Goal: Information Seeking & Learning: Learn about a topic

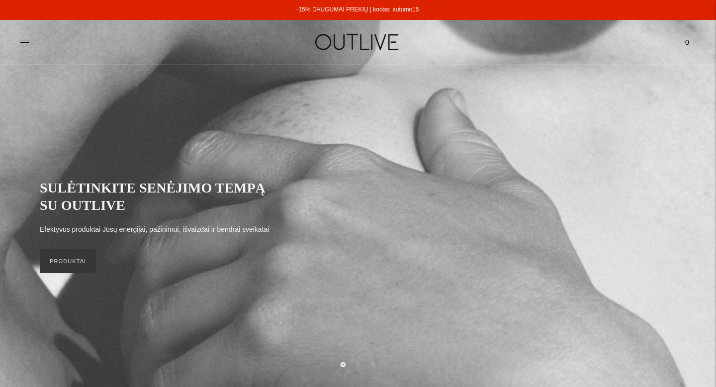
click at [276, 59] on h1 at bounding box center [357, 42] width 225 height 34
click at [68, 264] on link "PRODUKTAI" at bounding box center [68, 261] width 56 height 24
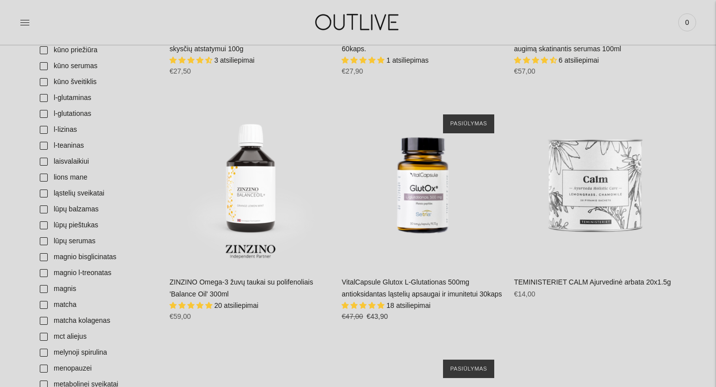
scroll to position [1785, 0]
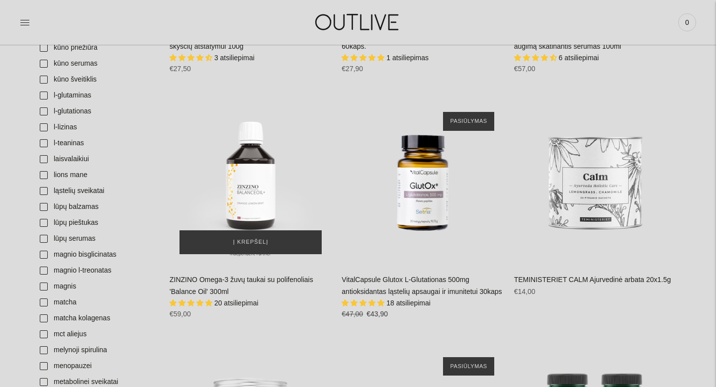
click at [234, 205] on img "ZINZINO Omega-3 žuvų taukai su polifenoliais 'Balance Oil' 300ml\a" at bounding box center [250, 183] width 162 height 162
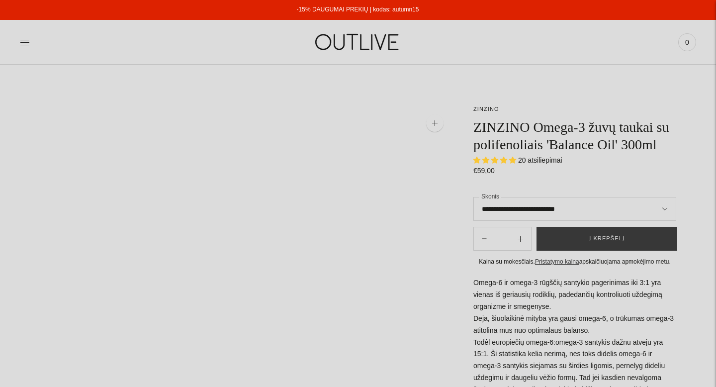
select select "**********"
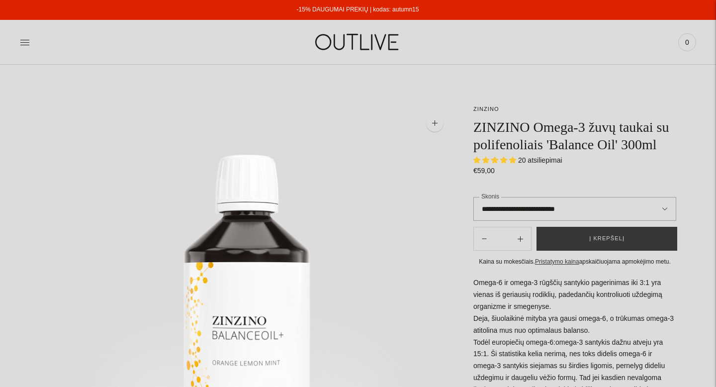
click at [498, 219] on select "**********" at bounding box center [574, 209] width 203 height 24
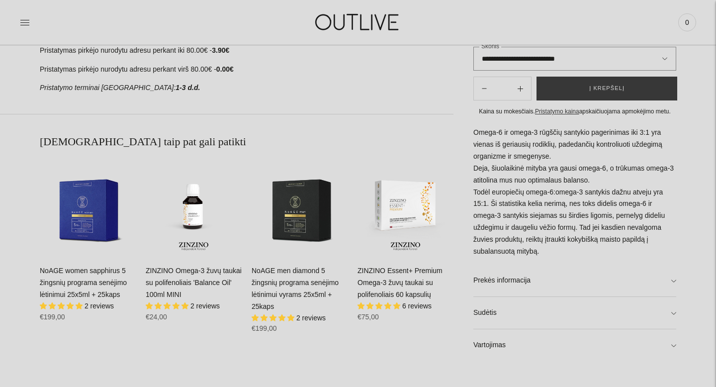
scroll to position [600, 0]
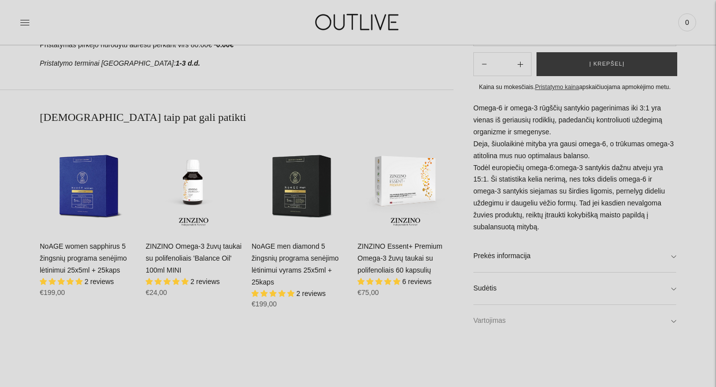
click at [506, 319] on link "Vartojimas" at bounding box center [574, 321] width 203 height 32
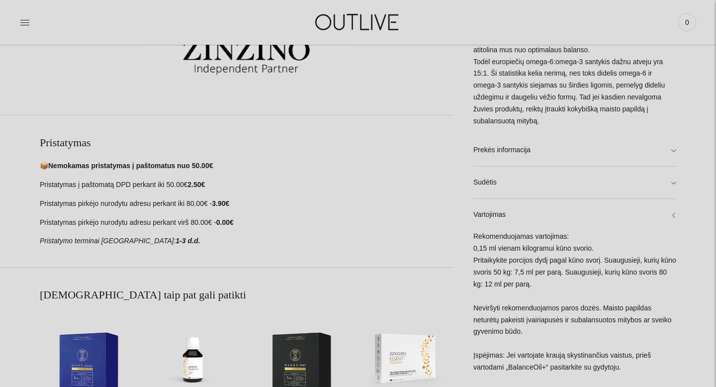
scroll to position [424, 0]
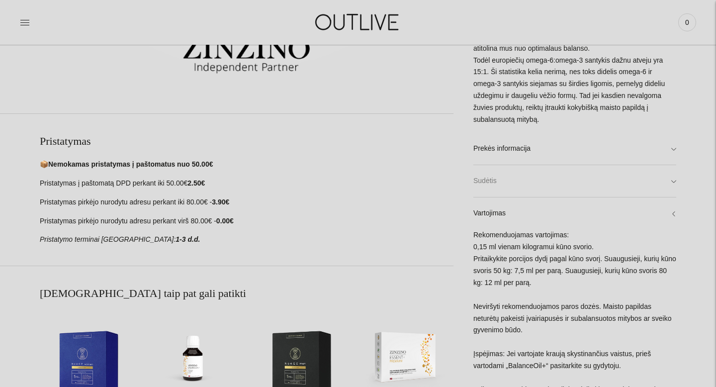
click at [552, 184] on link "Sudėtis" at bounding box center [574, 181] width 203 height 32
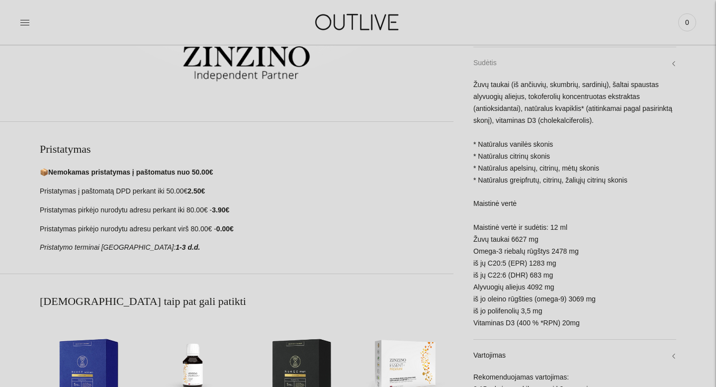
scroll to position [414, 0]
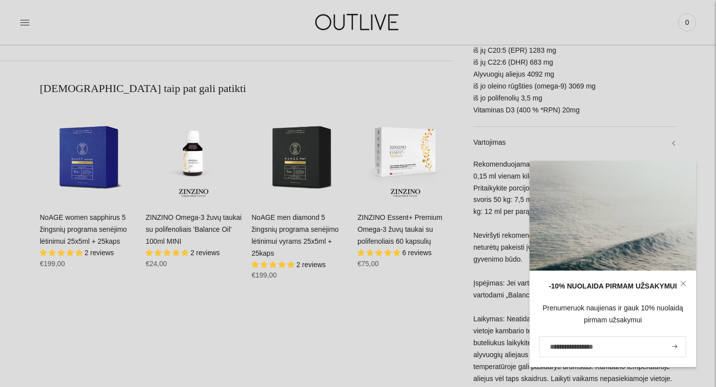
scroll to position [630, 0]
drag, startPoint x: 581, startPoint y: 110, endPoint x: 484, endPoint y: 22, distance: 130.9
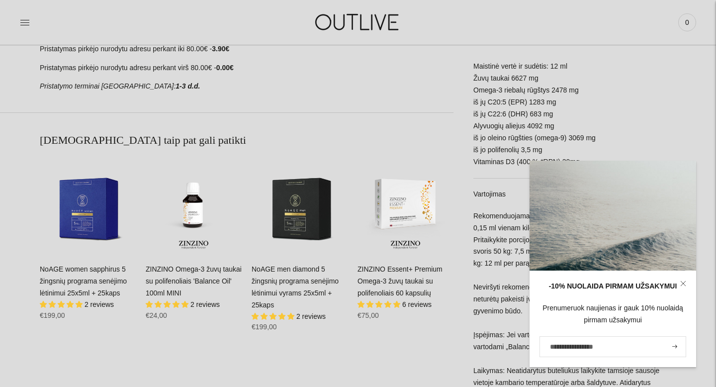
scroll to position [578, 0]
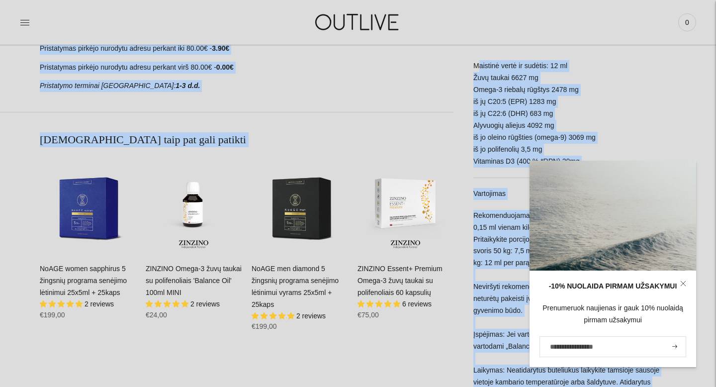
drag, startPoint x: 474, startPoint y: 61, endPoint x: 567, endPoint y: 161, distance: 136.1
click at [492, 164] on div "Žuvų taukai (iš ančiuvių, skumbrių, sardinių), šaltai spaustas alyvuogių alieju…" at bounding box center [574, 47] width 203 height 260
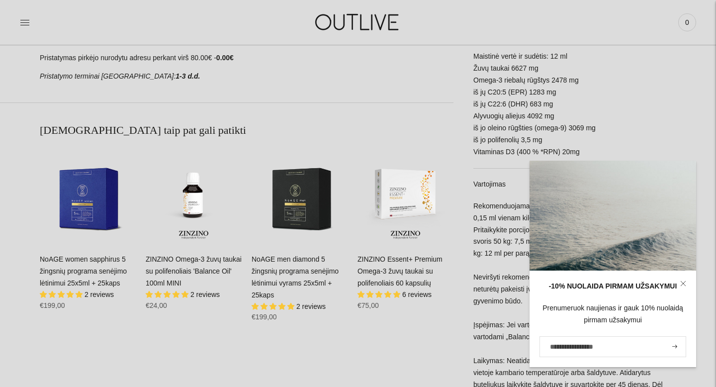
scroll to position [588, 0]
drag, startPoint x: 474, startPoint y: 57, endPoint x: 579, endPoint y: 153, distance: 142.2
click at [579, 153] on div "Žuvų taukai (iš ančiuvių, skumbrių, sardinių), šaltai spaustas alyvuogių alieju…" at bounding box center [574, 38] width 203 height 260
copy div "Maistinė vertė ir sudėtis: 12 ml Žuvų taukai 6627 mg Omega-3 riebalų rūgštys 24…"
click at [605, 94] on div "Žuvų taukai (iš ančiuvių, skumbrių, sardinių), šaltai spaustas alyvuogių alieju…" at bounding box center [574, 38] width 203 height 260
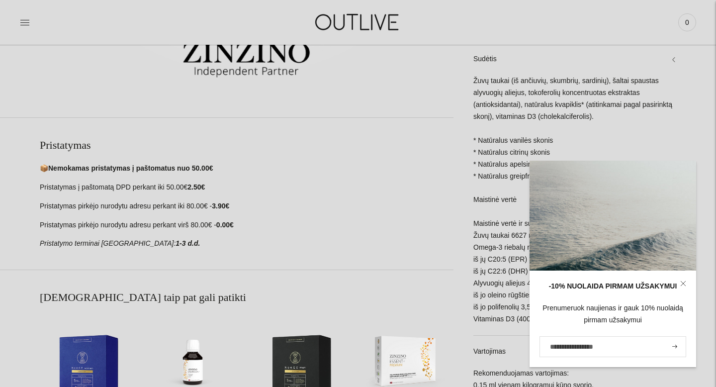
scroll to position [412, 0]
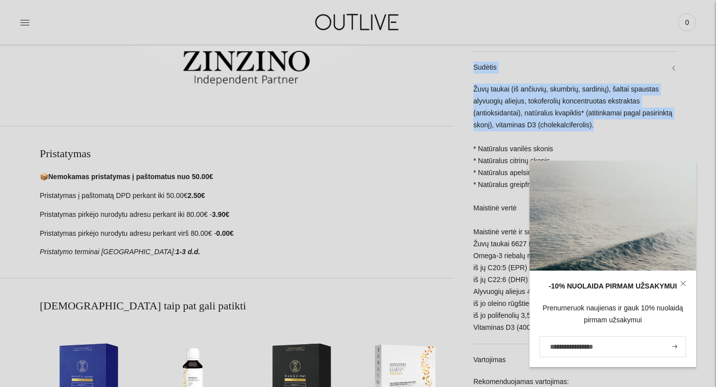
drag, startPoint x: 596, startPoint y: 131, endPoint x: 469, endPoint y: 63, distance: 144.8
click at [469, 63] on div "**********" at bounding box center [564, 175] width 223 height 967
copy div "Sudėtis Žuvų taukai (iš ančiuvių, skumbrių, sardinių), šaltai spaustas alyvuogi…"
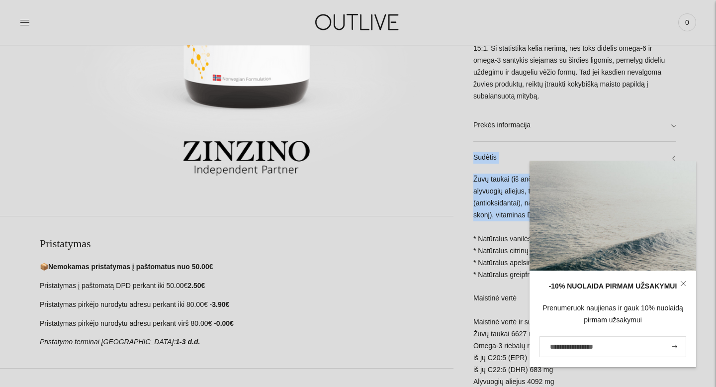
scroll to position [271, 0]
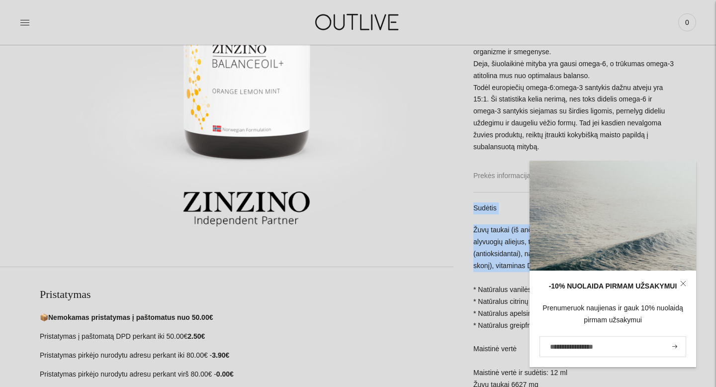
click at [486, 181] on link "Prekės informacija" at bounding box center [574, 176] width 203 height 32
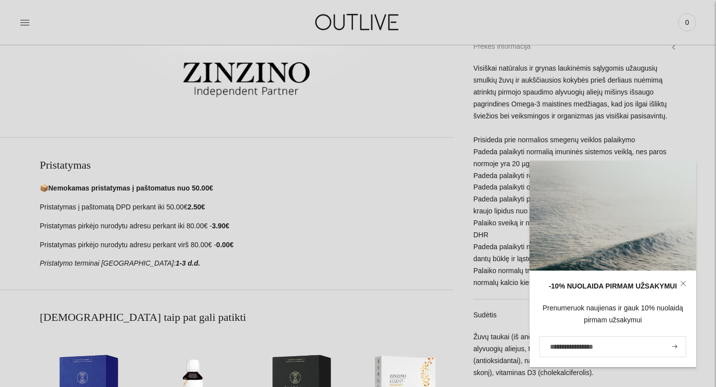
click at [486, 182] on div "Visiškai natūralus ir grynas laukinėmis sąlygomis užaugusių smulkių žuvų ir auk…" at bounding box center [574, 181] width 203 height 236
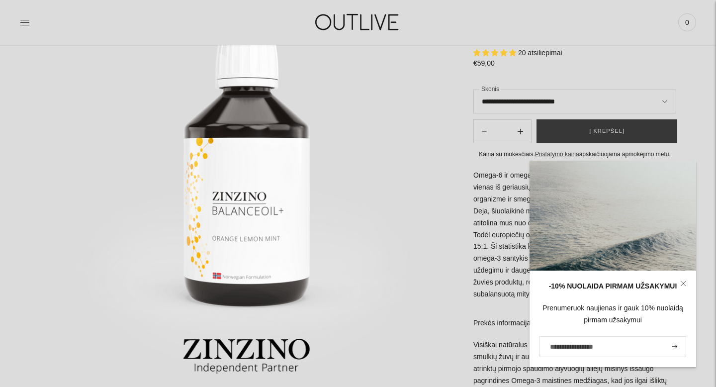
scroll to position [68, 0]
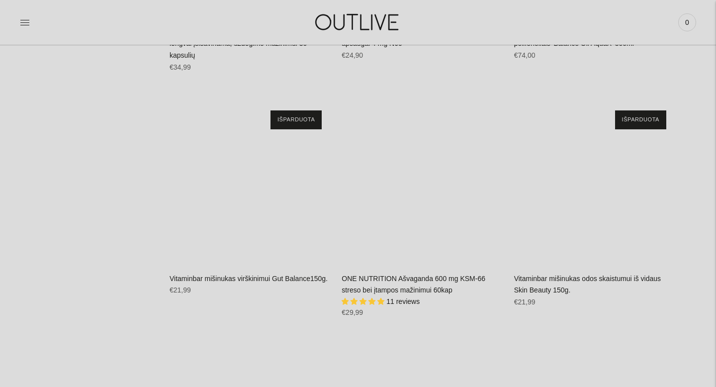
scroll to position [4738, 0]
